Goal: Check status: Check status

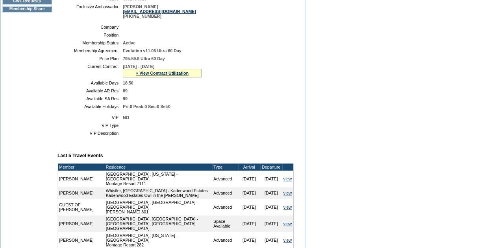
scroll to position [139, 0]
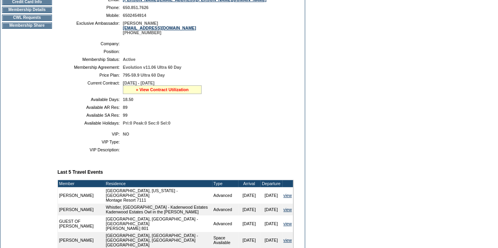
click at [149, 92] on link "» View Contract Utilization" at bounding box center [162, 89] width 53 height 5
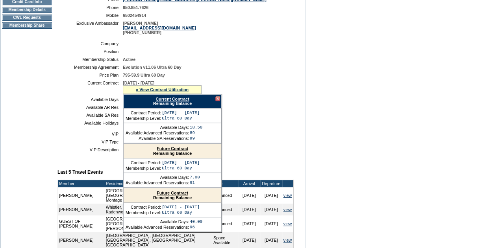
click at [164, 101] on link "Current Contract" at bounding box center [171, 99] width 33 height 5
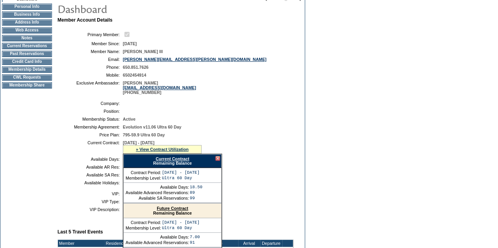
scroll to position [21, 0]
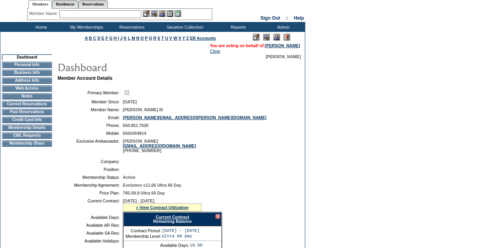
drag, startPoint x: 17, startPoint y: 106, endPoint x: 30, endPoint y: 106, distance: 13.0
click at [17, 106] on td "Current Reservations" at bounding box center [27, 104] width 50 height 6
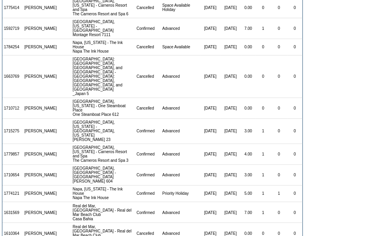
scroll to position [222, 0]
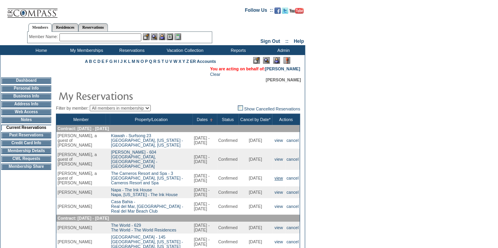
click at [278, 181] on link "view" at bounding box center [278, 178] width 8 height 5
